Goal: Book appointment/travel/reservation

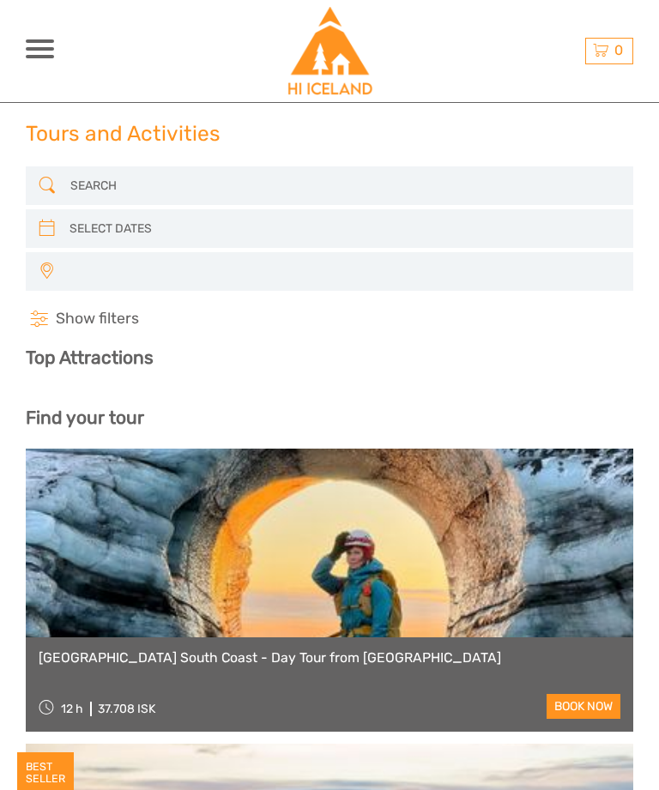
select select
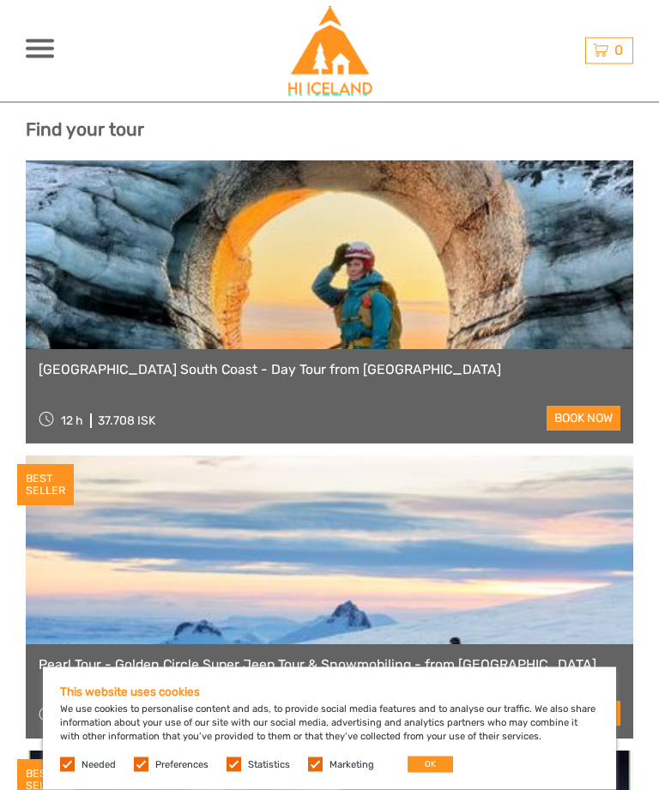
scroll to position [434, 0]
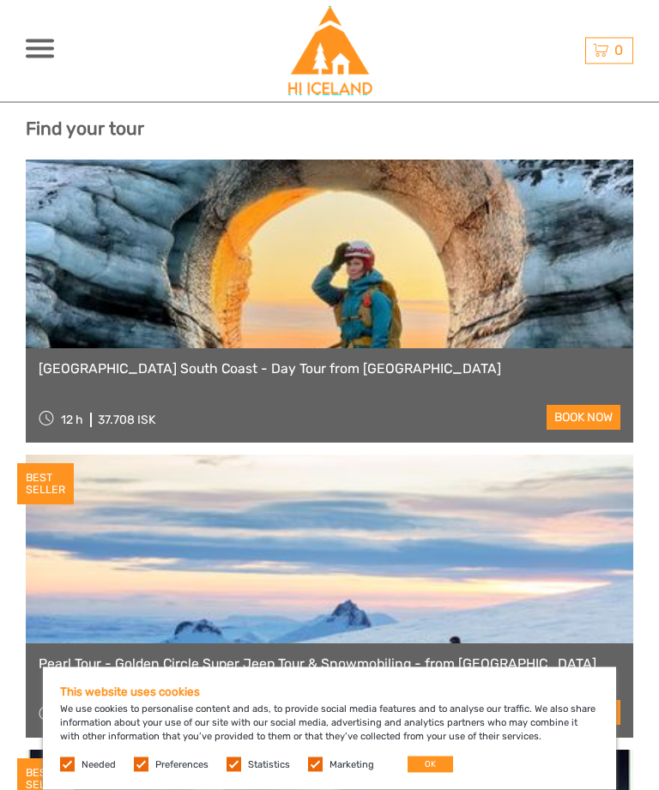
click at [420, 773] on button "OK" at bounding box center [430, 765] width 45 height 16
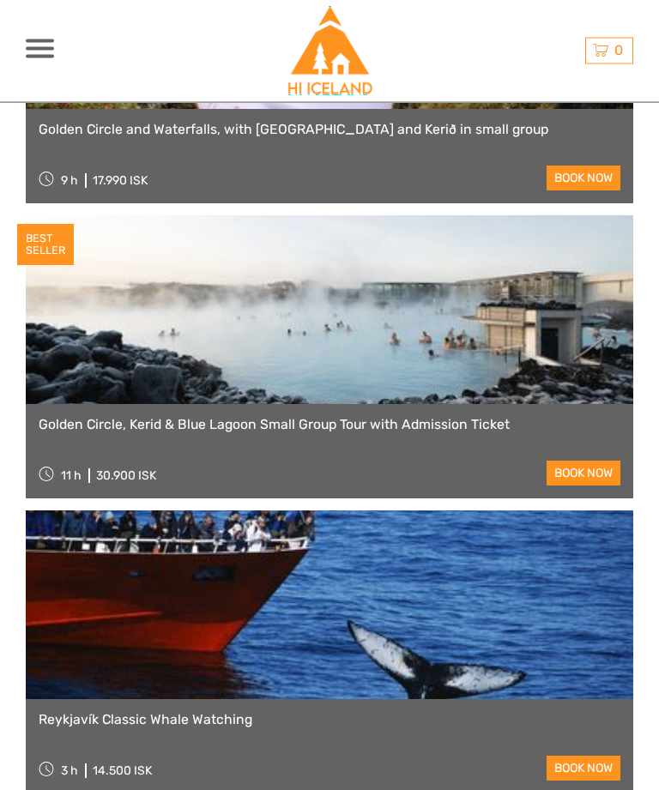
scroll to position [1831, 0]
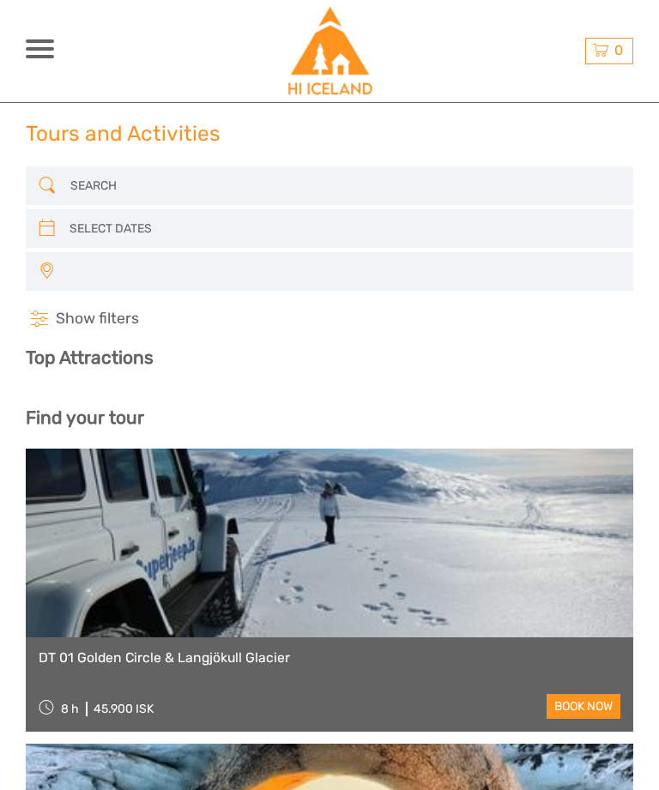
select select
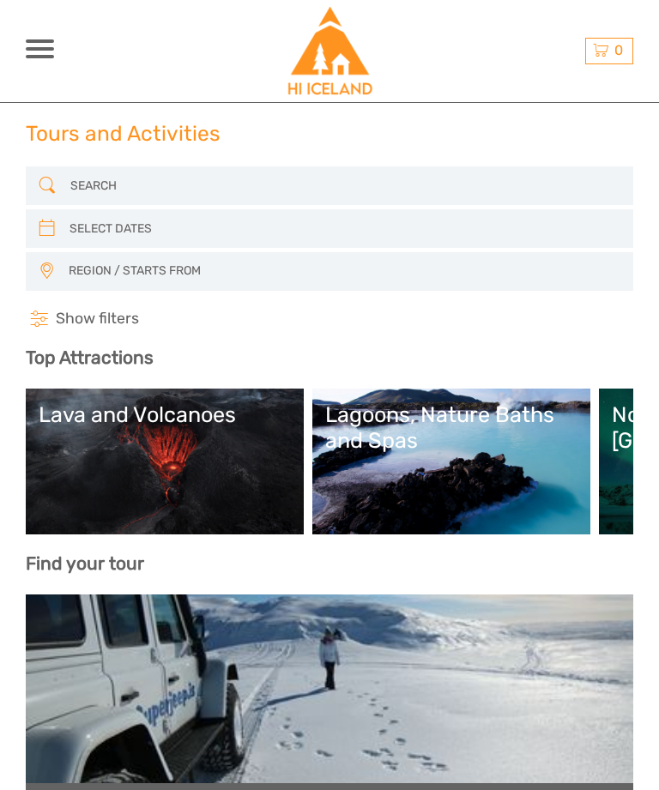
click at [229, 233] on input "search" at bounding box center [328, 228] width 531 height 28
type input "[DATE]"
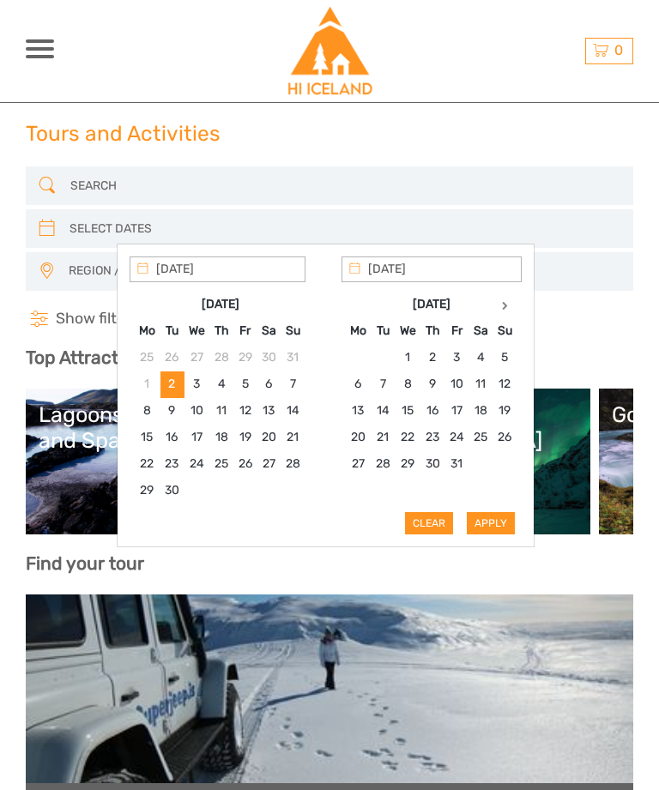
type input "[DATE]"
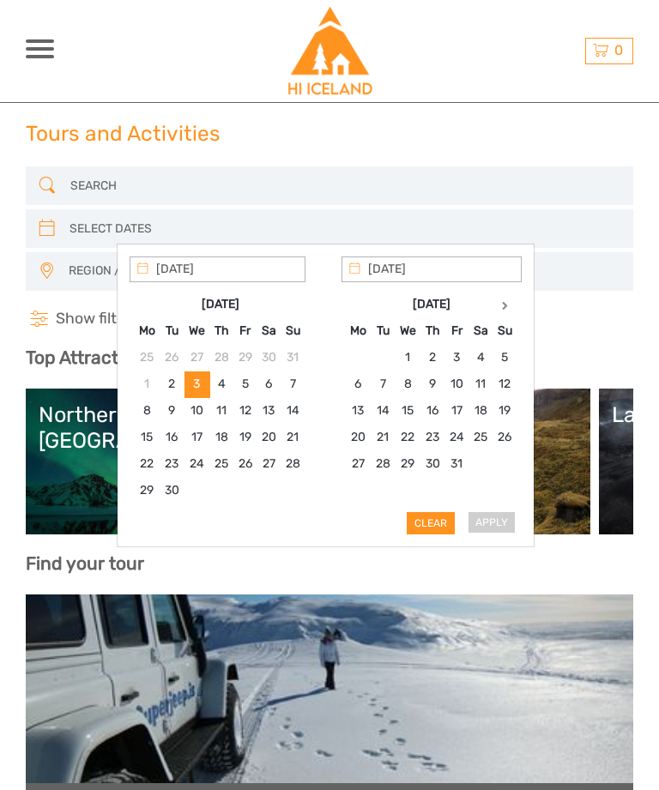
click at [505, 523] on div "Apply Clear" at bounding box center [326, 396] width 392 height 278
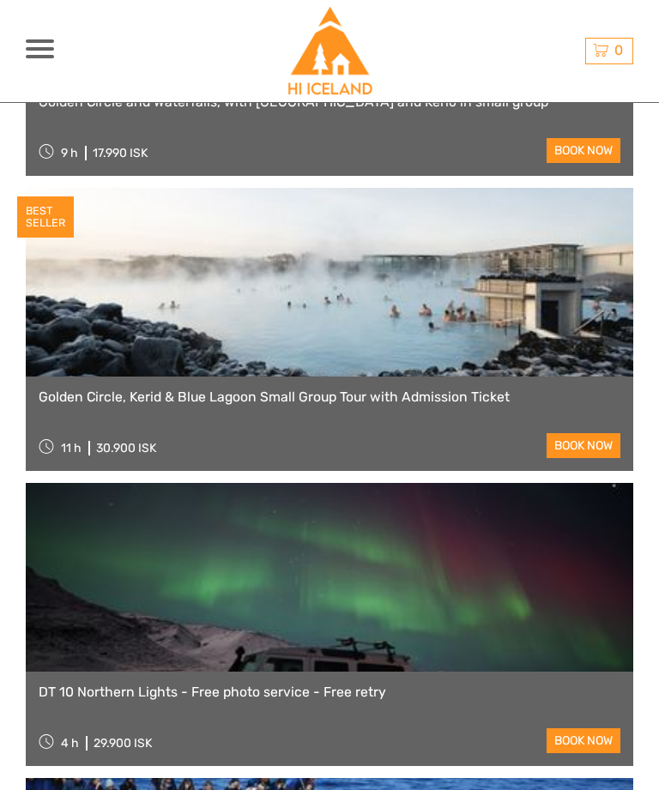
scroll to position [1551, 0]
